Goal: Find specific page/section: Find specific page/section

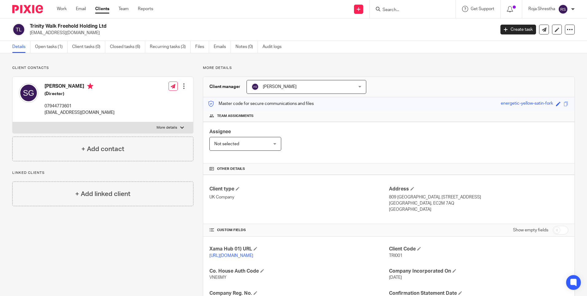
scroll to position [61, 0]
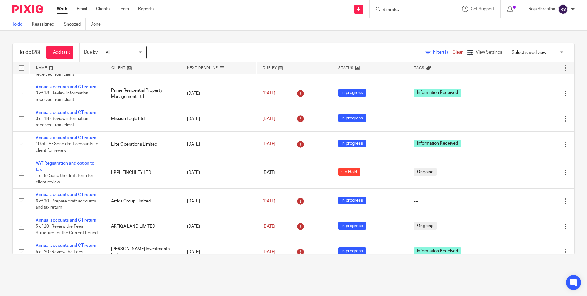
scroll to position [336, 0]
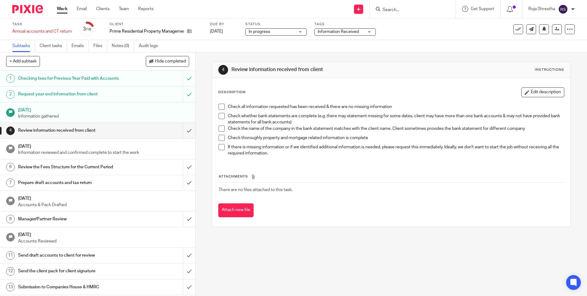
click at [187, 32] on icon at bounding box center [189, 31] width 5 height 5
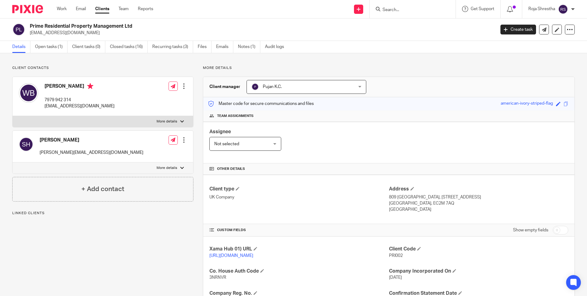
scroll to position [145, 0]
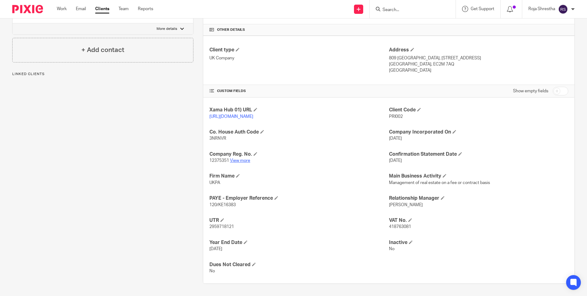
click at [243, 158] on link "View more" at bounding box center [240, 160] width 20 height 4
click at [410, 10] on input "Search" at bounding box center [409, 10] width 55 height 6
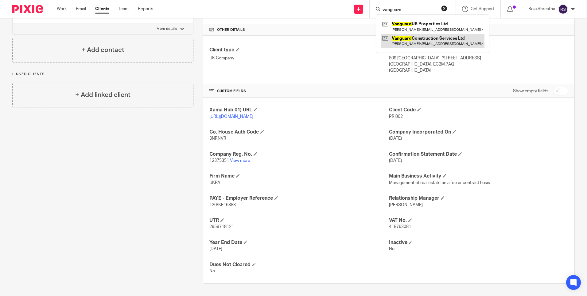
type input "vanguard"
click at [413, 41] on link at bounding box center [433, 41] width 104 height 14
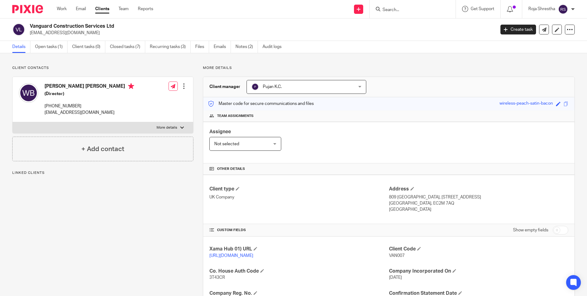
scroll to position [123, 0]
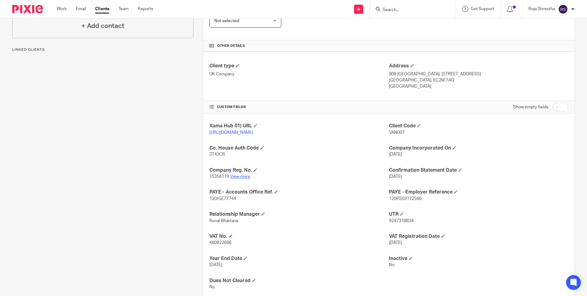
click at [241, 179] on link "View more" at bounding box center [240, 176] width 20 height 4
